Goal: Task Accomplishment & Management: Use online tool/utility

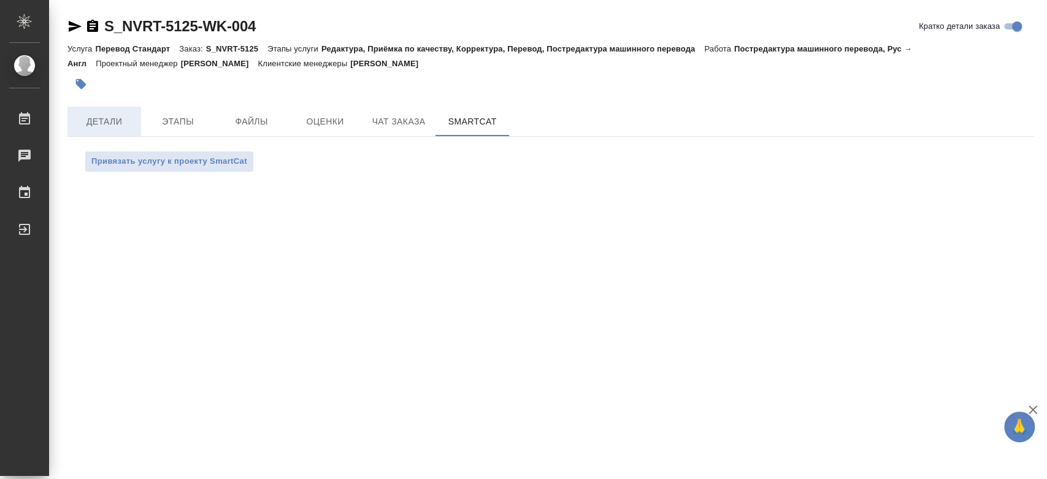
click at [105, 122] on span "Детали" at bounding box center [104, 121] width 59 height 15
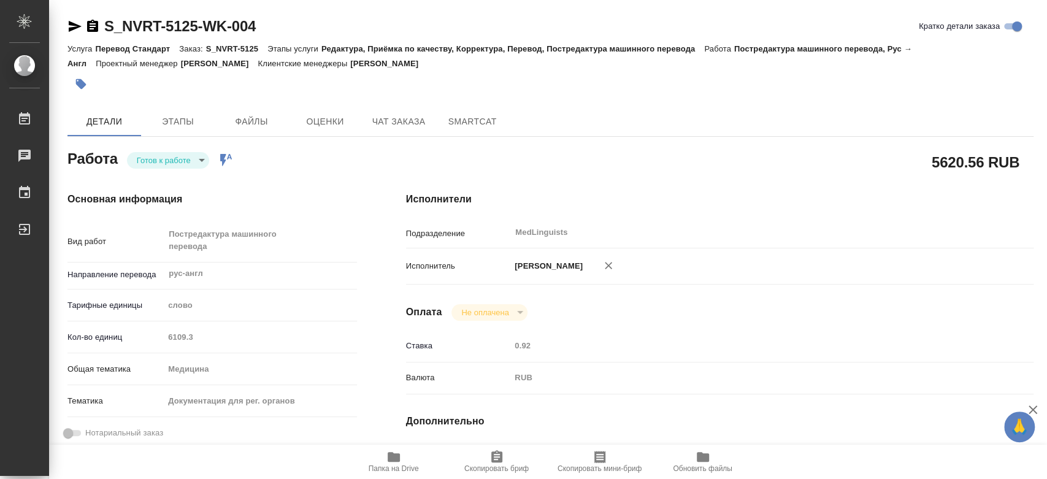
type textarea "x"
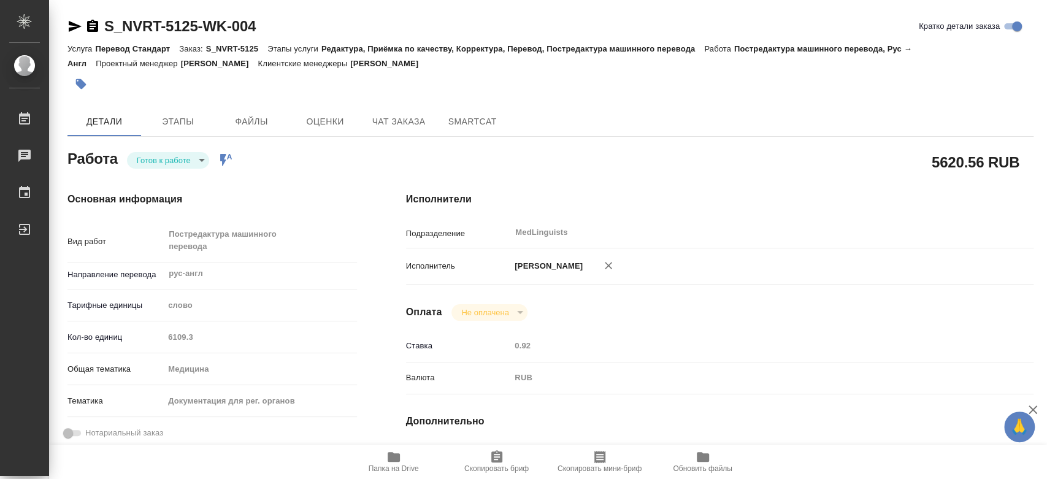
type textarea "x"
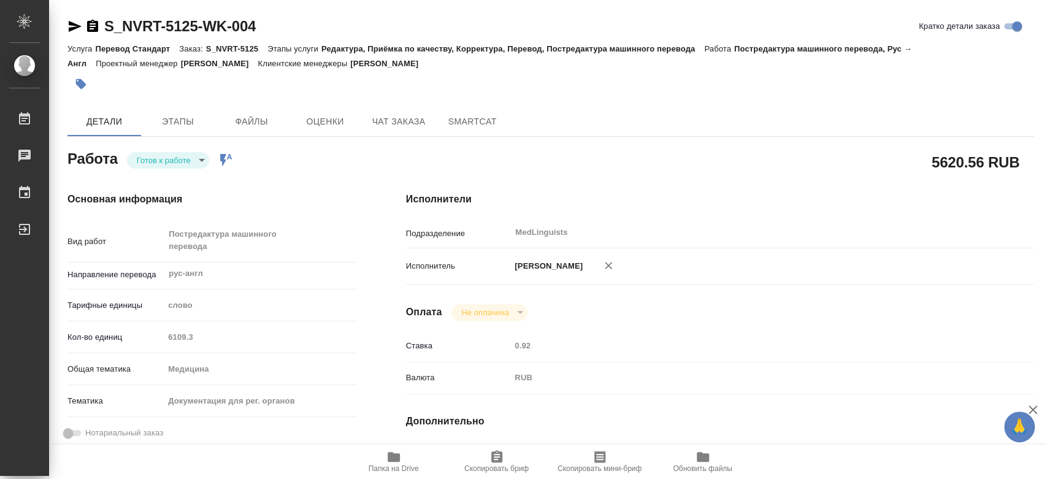
type textarea "x"
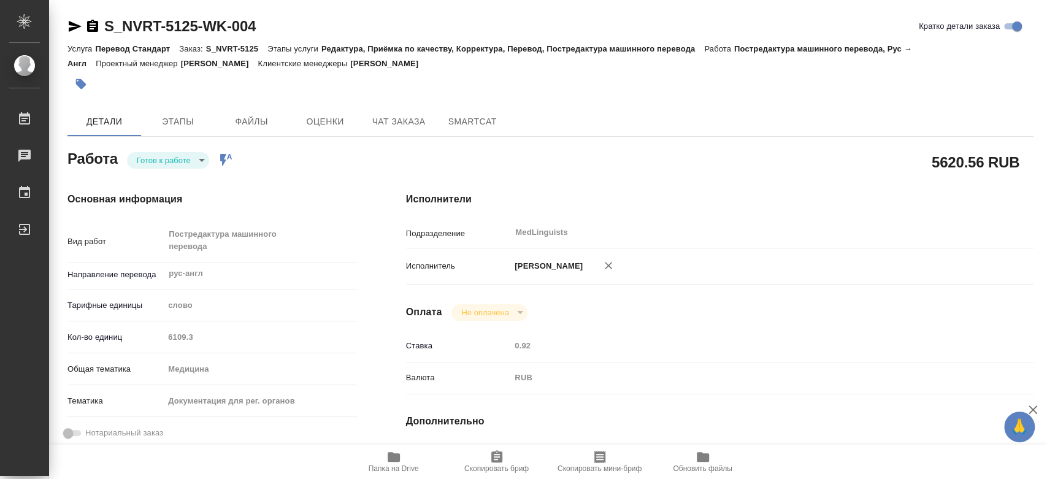
click at [959, 177] on div "Исполнители Подразделение MedLinguists ​ Исполнитель [PERSON_NAME] Не оплачена …" at bounding box center [720, 435] width 677 height 536
click at [957, 177] on div "Исполнители Подразделение MedLinguists ​ Исполнитель [PERSON_NAME] Не оплачена …" at bounding box center [720, 435] width 677 height 536
type textarea "x"
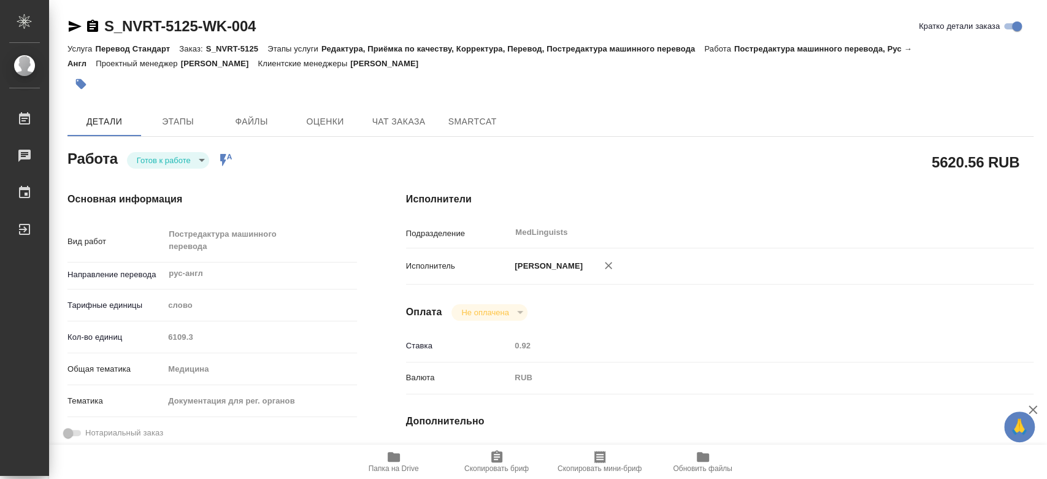
type textarea "x"
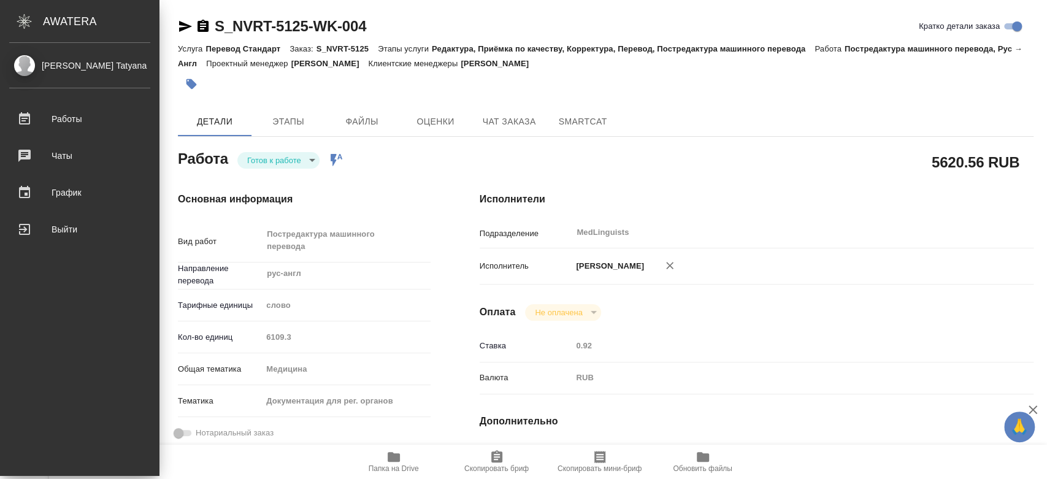
type textarea "x"
